Goal: Task Accomplishment & Management: Complete application form

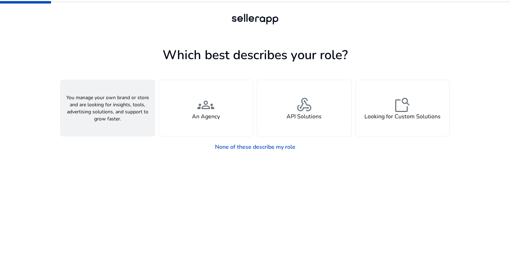
click at [120, 111] on div "person A Seller" at bounding box center [108, 108] width 94 height 56
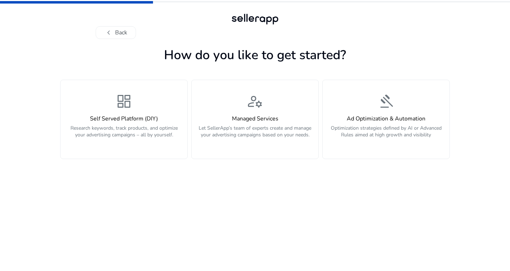
click at [121, 110] on span "dashboard" at bounding box center [123, 101] width 17 height 17
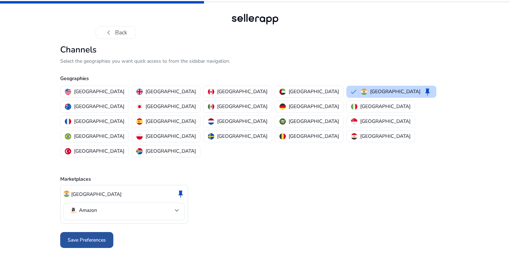
click at [91, 231] on span at bounding box center [86, 239] width 53 height 17
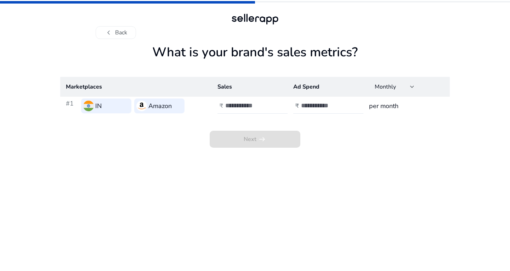
click at [389, 109] on h3 "per month" at bounding box center [406, 106] width 75 height 10
click at [368, 107] on td "per month" at bounding box center [406, 106] width 86 height 18
click at [236, 107] on input "number" at bounding box center [249, 106] width 48 height 8
type input "***"
click at [313, 107] on input "number" at bounding box center [325, 106] width 48 height 8
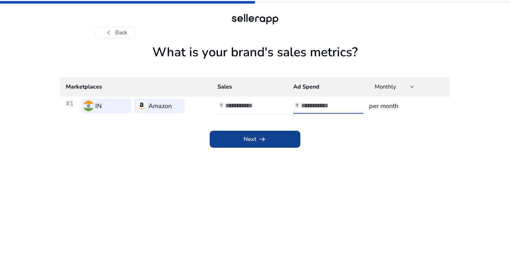
type input "****"
click at [250, 137] on span "Next arrow_right_alt" at bounding box center [254, 139] width 23 height 8
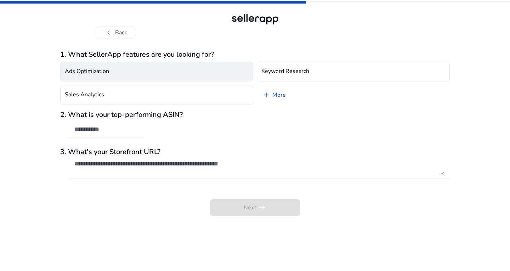
click at [103, 73] on h4 "Ads Optimization" at bounding box center [87, 71] width 44 height 7
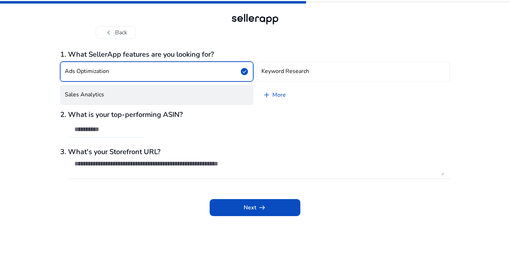
drag, startPoint x: 106, startPoint y: 92, endPoint x: 186, endPoint y: 99, distance: 79.9
click at [107, 92] on button "Sales Analytics" at bounding box center [156, 95] width 193 height 20
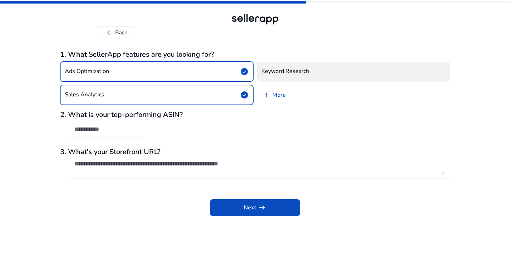
click at [272, 79] on button "Keyword Research" at bounding box center [353, 72] width 193 height 20
